Goal: Task Accomplishment & Management: Manage account settings

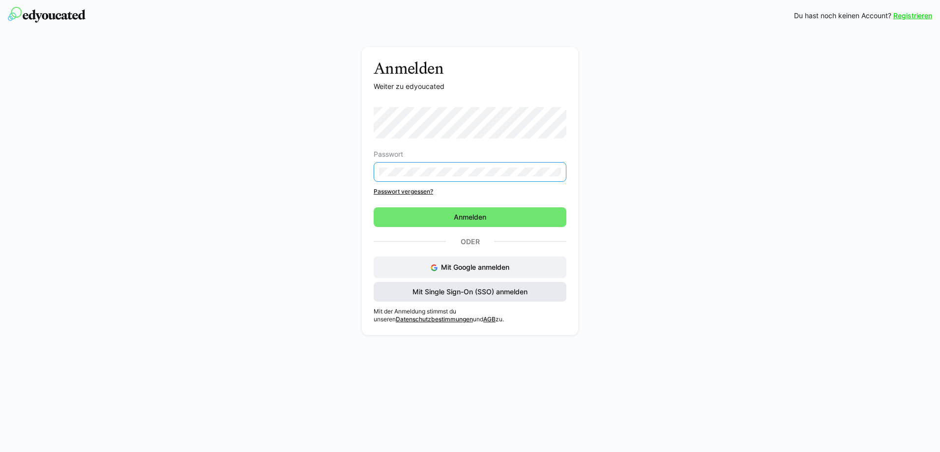
click at [465, 295] on span "Mit Single Sign-On (SSO) anmelden" at bounding box center [470, 292] width 193 height 20
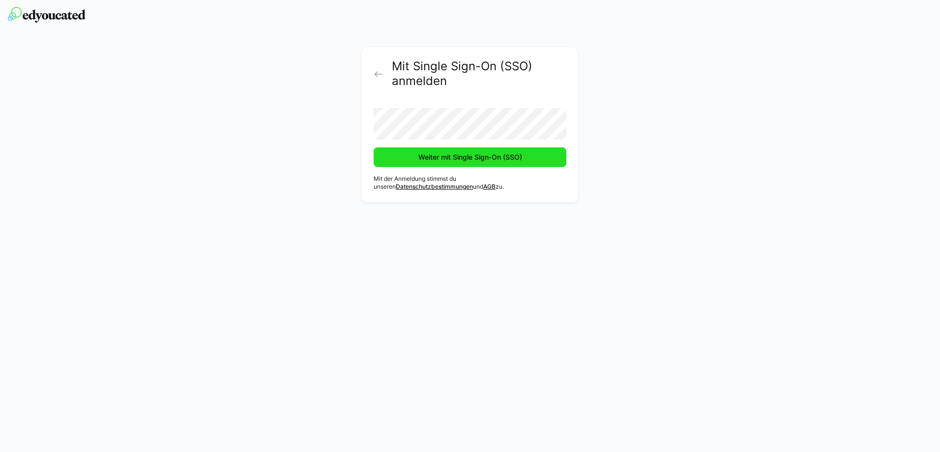
click at [478, 158] on span "Weiter mit Single Sign-On (SSO)" at bounding box center [470, 157] width 107 height 10
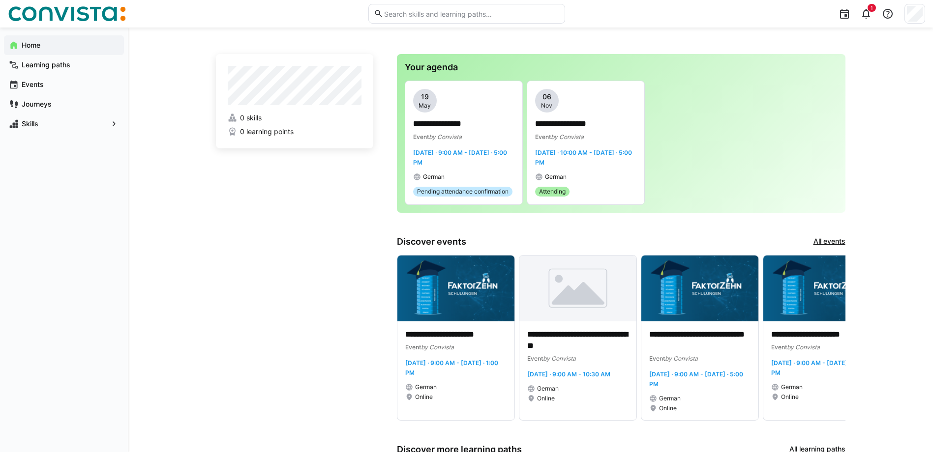
click at [287, 277] on app-home-left "0 skills 0 learning points" at bounding box center [294, 346] width 157 height 584
click at [256, 117] on span "0 skills" at bounding box center [251, 118] width 22 height 10
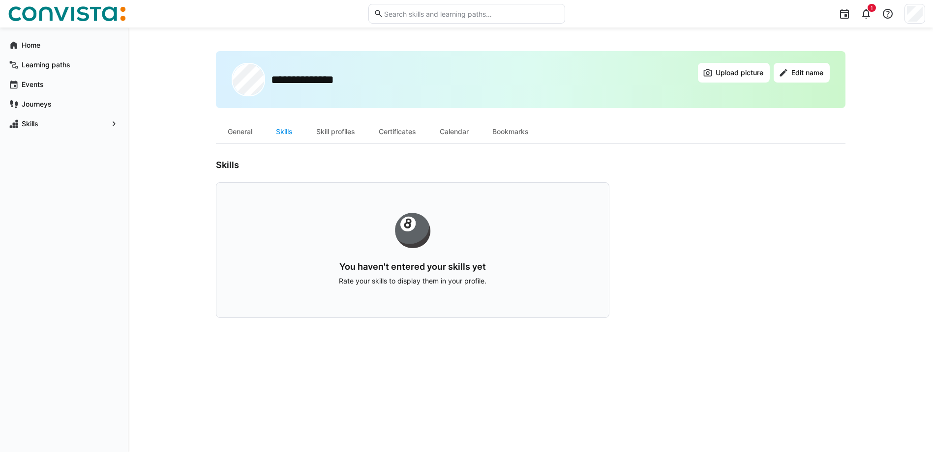
click at [410, 226] on div "🎱" at bounding box center [412, 229] width 329 height 31
click at [422, 259] on div "🎱 You haven't entered your skills yet Rate your skills to display them in your …" at bounding box center [412, 250] width 393 height 136
click at [421, 259] on div "🎱 You haven't entered your skills yet Rate your skills to display them in your …" at bounding box center [412, 250] width 393 height 136
click at [490, 14] on input "text" at bounding box center [471, 13] width 176 height 9
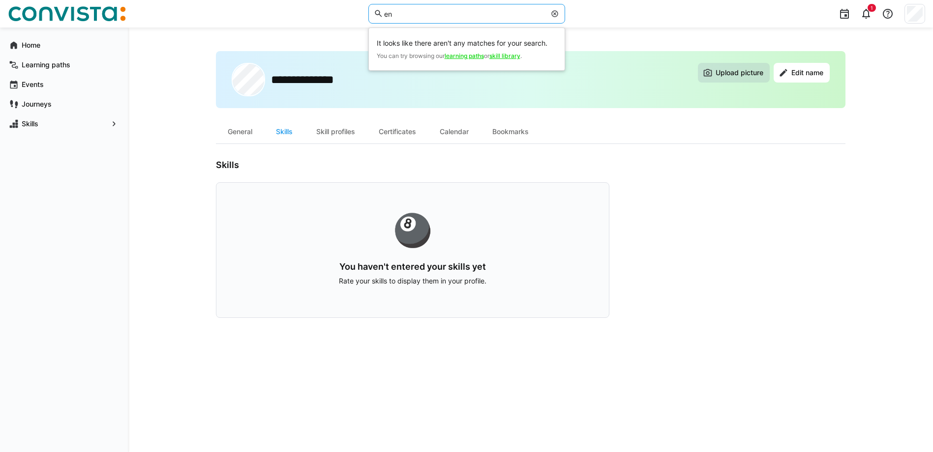
type input "e"
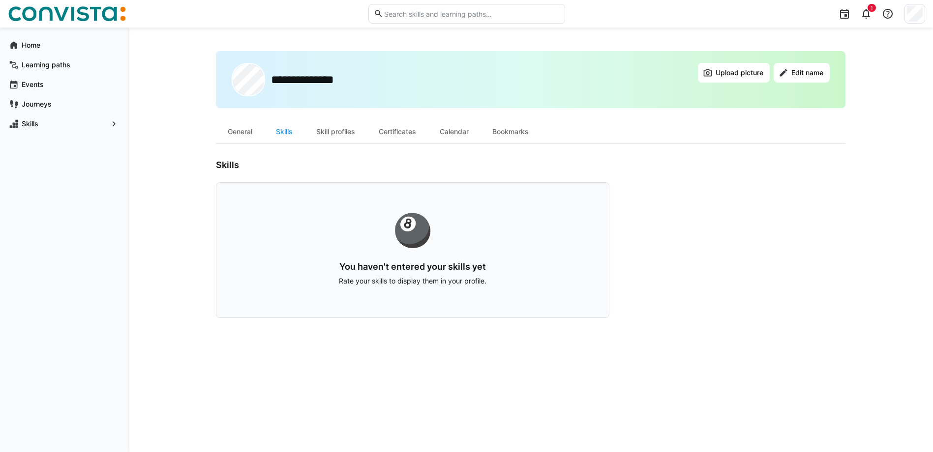
click at [703, 322] on div "**********" at bounding box center [530, 240] width 629 height 378
click at [865, 16] on eds-icon at bounding box center [866, 14] width 12 height 12
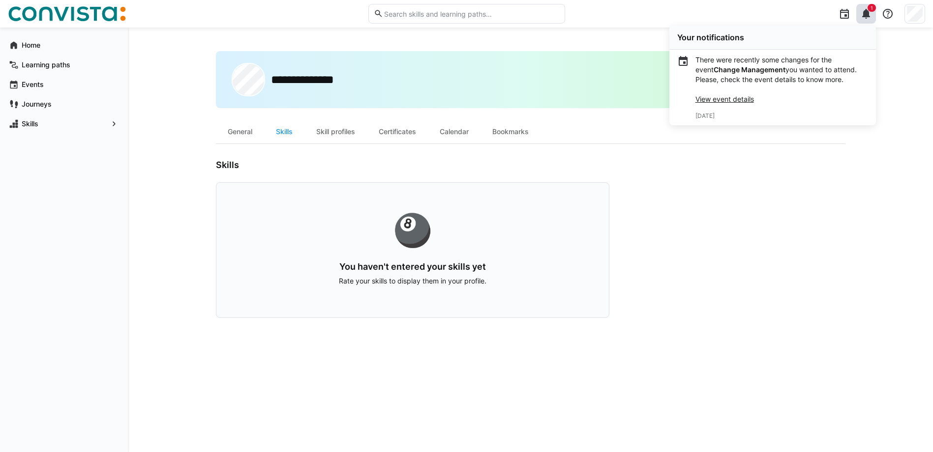
click at [748, 204] on app-user-profile-inner-container "Skills 🎱 You haven't entered your skills yet Rate your skills to display them i…" at bounding box center [530, 239] width 629 height 158
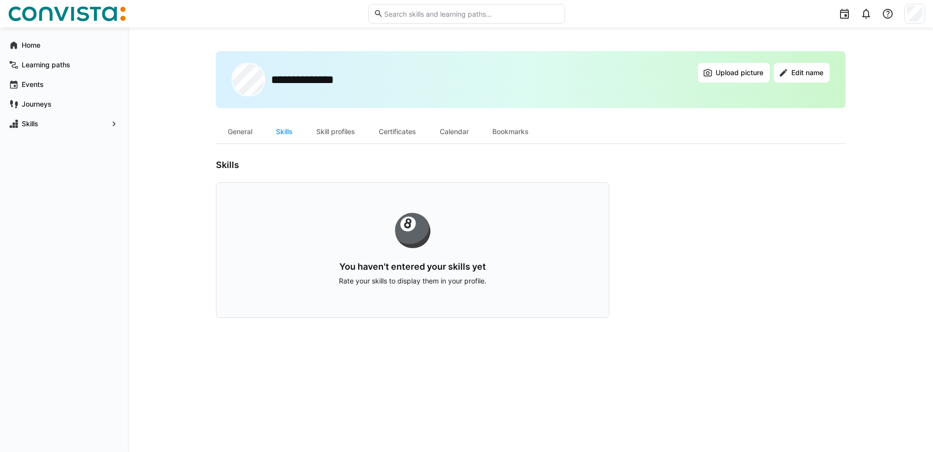
drag, startPoint x: 416, startPoint y: 233, endPoint x: 349, endPoint y: 204, distance: 73.1
click at [349, 204] on div "🎱 You haven't entered your skills yet Rate your skills to display them in your …" at bounding box center [412, 250] width 393 height 136
click at [408, 228] on div "🎱" at bounding box center [412, 229] width 329 height 31
drag, startPoint x: 408, startPoint y: 228, endPoint x: 355, endPoint y: 206, distance: 57.3
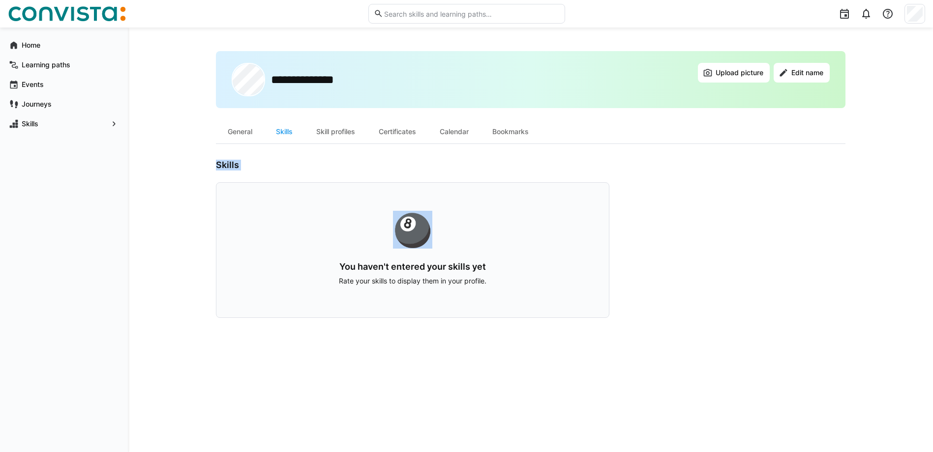
click at [355, 206] on div "🎱 You haven't entered your skills yet Rate your skills to display them in your …" at bounding box center [412, 250] width 393 height 136
click at [428, 272] on h3 "You haven't entered your skills yet" at bounding box center [412, 267] width 329 height 11
drag, startPoint x: 428, startPoint y: 272, endPoint x: 404, endPoint y: 284, distance: 27.3
click at [404, 284] on p "Rate your skills to display them in your profile." at bounding box center [412, 281] width 329 height 10
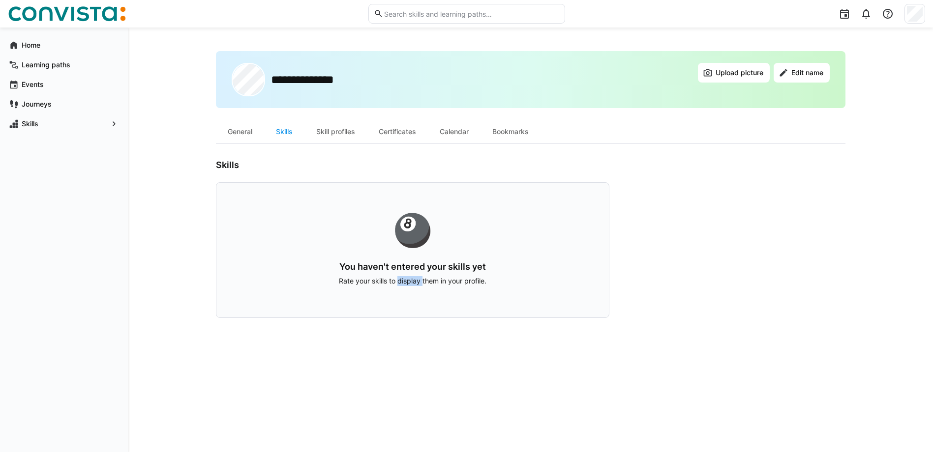
click at [404, 284] on p "Rate your skills to display them in your profile." at bounding box center [412, 281] width 329 height 10
click at [770, 314] on app-user-profile-inner-container "Skills 🎱 You haven't entered your skills yet Rate your skills to display them i…" at bounding box center [530, 239] width 629 height 158
click at [798, 76] on span "Edit name" at bounding box center [807, 73] width 35 height 10
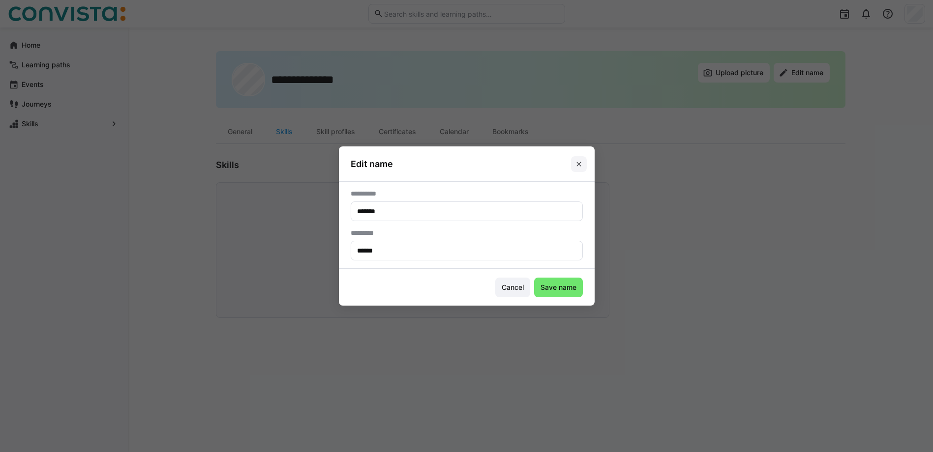
click at [582, 167] on eds-icon at bounding box center [579, 164] width 8 height 8
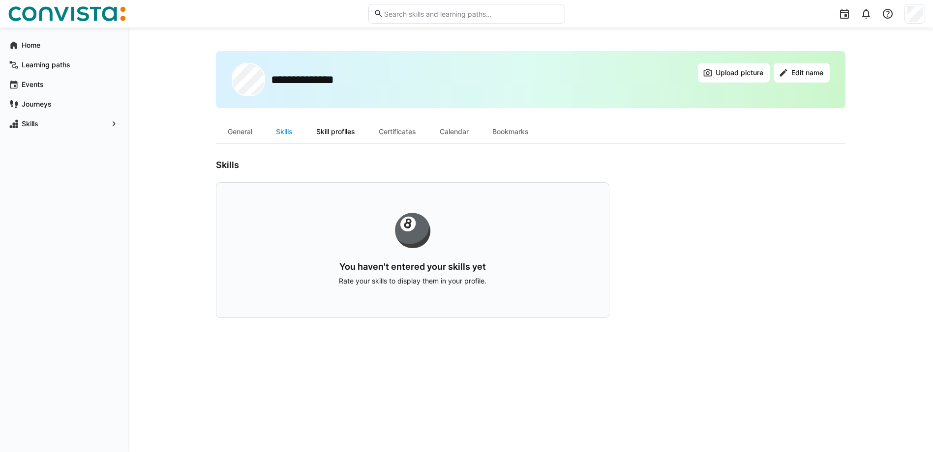
click at [333, 135] on div "Skill profiles" at bounding box center [335, 132] width 62 height 24
click at [289, 127] on div "Skills" at bounding box center [284, 132] width 40 height 24
click at [244, 135] on div "General" at bounding box center [240, 132] width 48 height 24
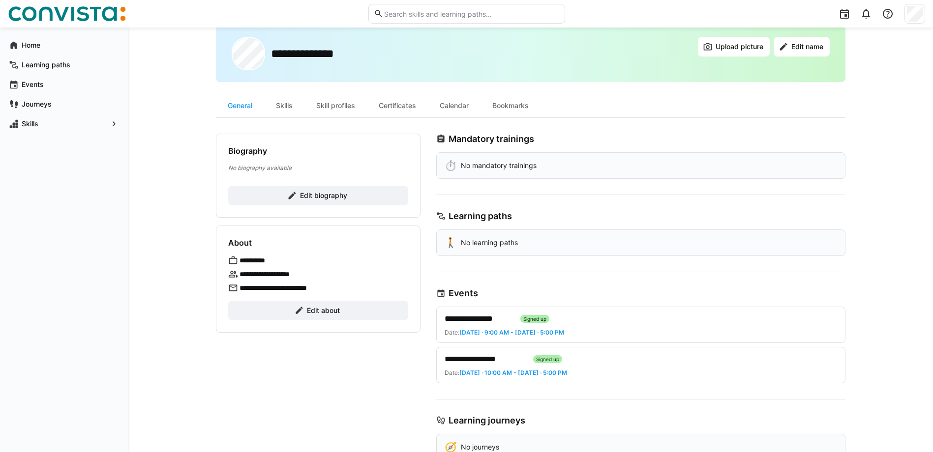
scroll to position [9, 0]
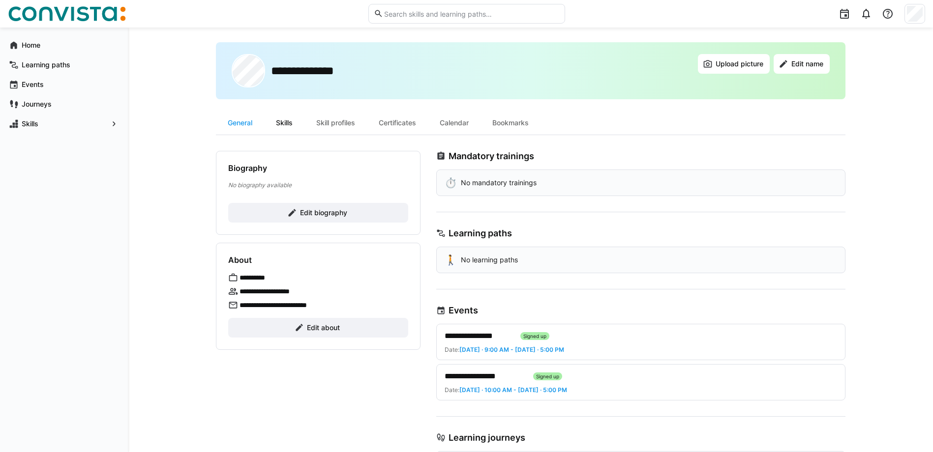
click at [295, 122] on div "Skills" at bounding box center [284, 123] width 40 height 24
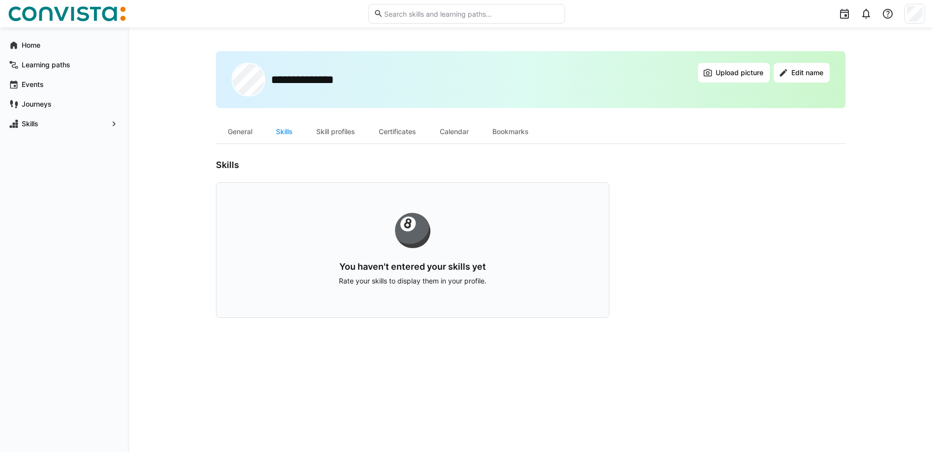
click at [408, 282] on p "Rate your skills to display them in your profile." at bounding box center [412, 281] width 329 height 10
click at [408, 281] on p "Rate your skills to display them in your profile." at bounding box center [412, 281] width 329 height 10
click at [417, 250] on div "🎱 You haven't entered your skills yet Rate your skills to display them in your …" at bounding box center [412, 250] width 393 height 136
click at [417, 246] on div "🎱" at bounding box center [412, 229] width 329 height 31
click at [111, 124] on eds-icon at bounding box center [114, 124] width 10 height 10
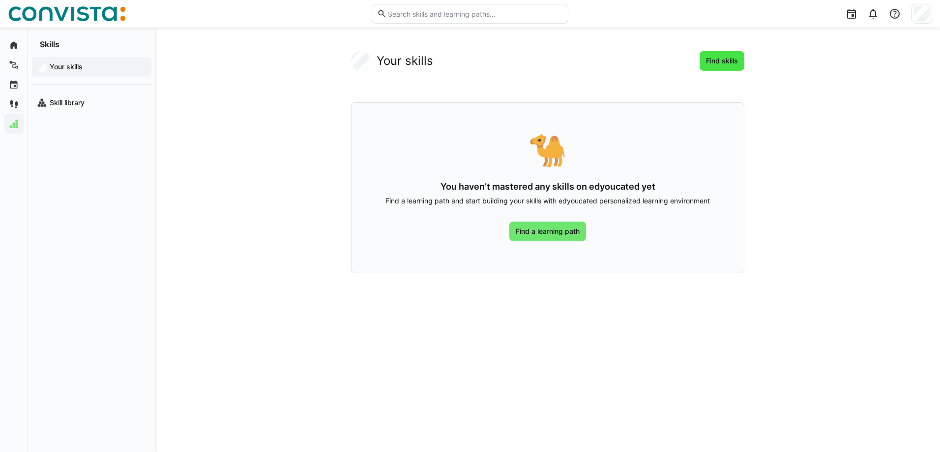
click at [702, 59] on span "Find skills" at bounding box center [722, 61] width 45 height 20
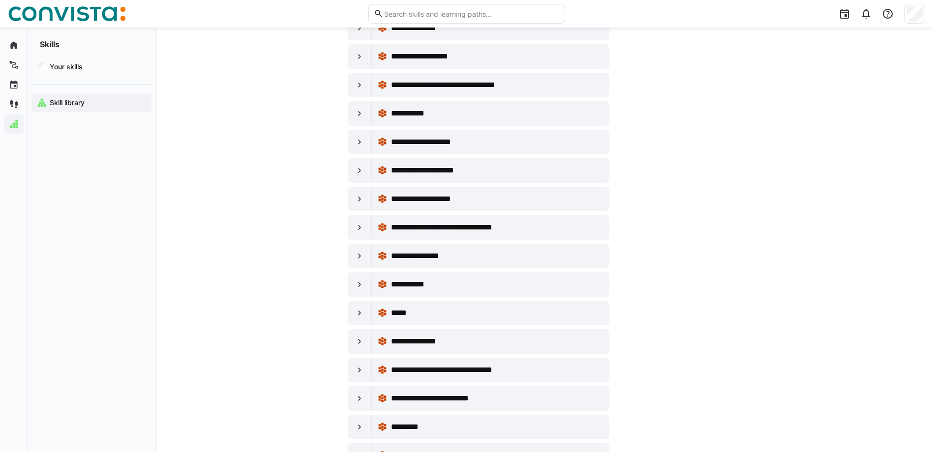
scroll to position [639, 0]
